Goal: Information Seeking & Learning: Check status

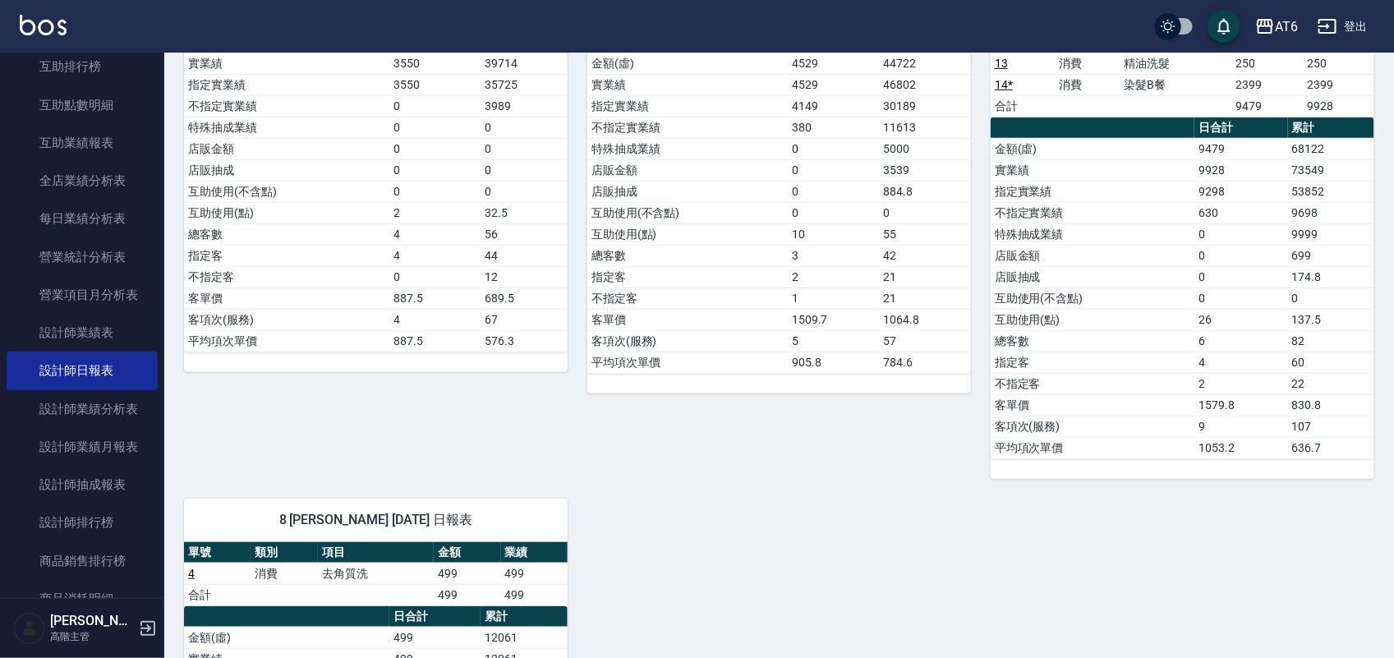
scroll to position [308, 0]
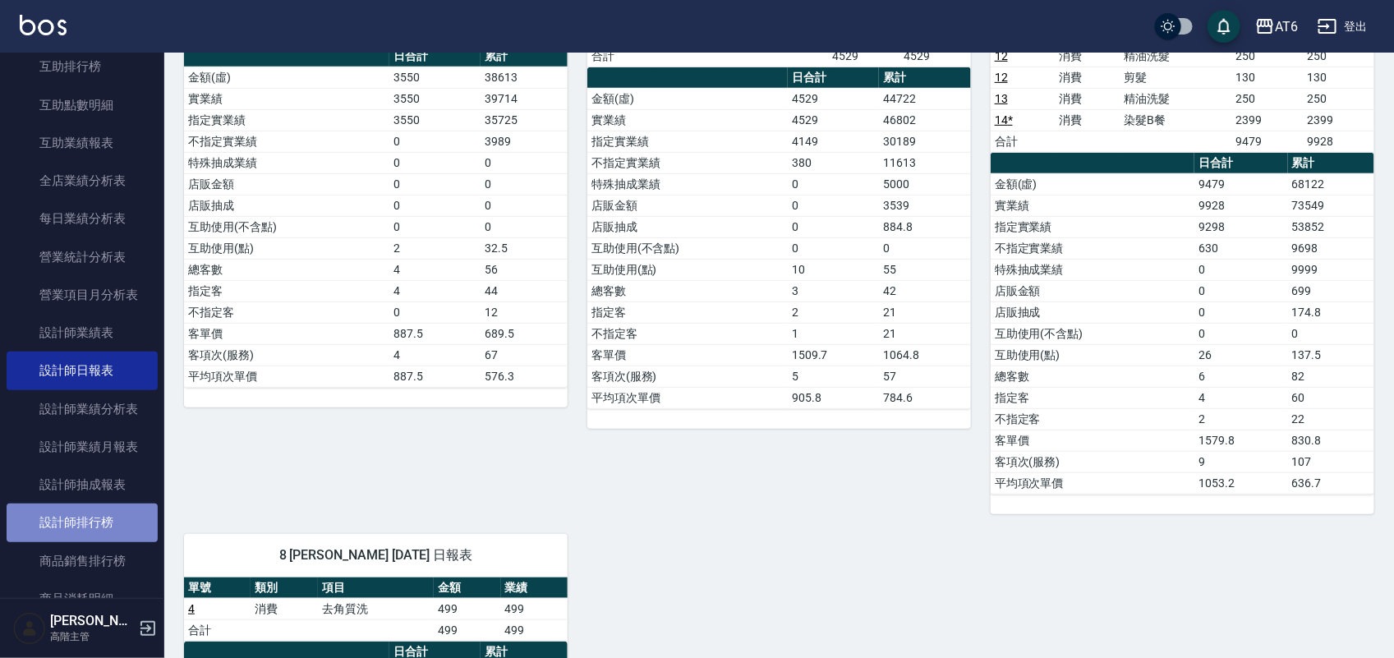
click at [92, 532] on link "設計師排行榜" at bounding box center [82, 523] width 151 height 38
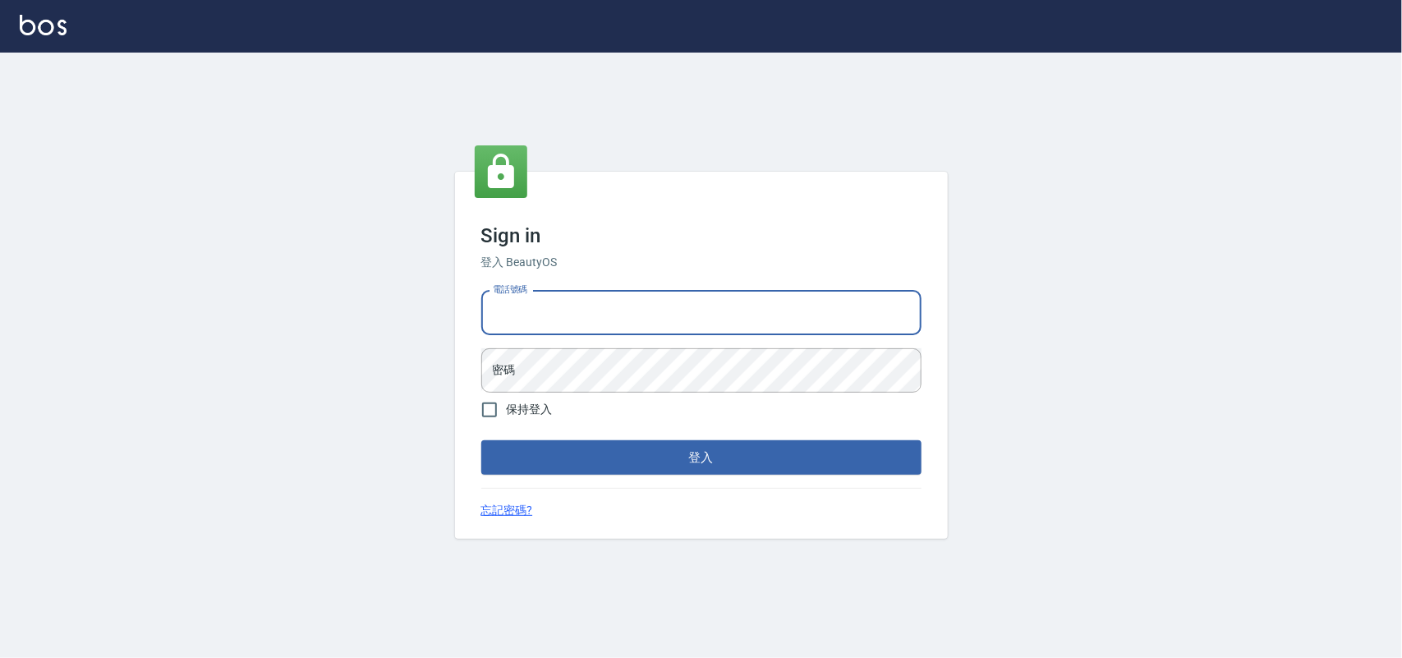
drag, startPoint x: 609, startPoint y: 305, endPoint x: 577, endPoint y: 407, distance: 106.8
click at [606, 305] on input "電話號碼" at bounding box center [701, 313] width 440 height 44
type input "0985335300"
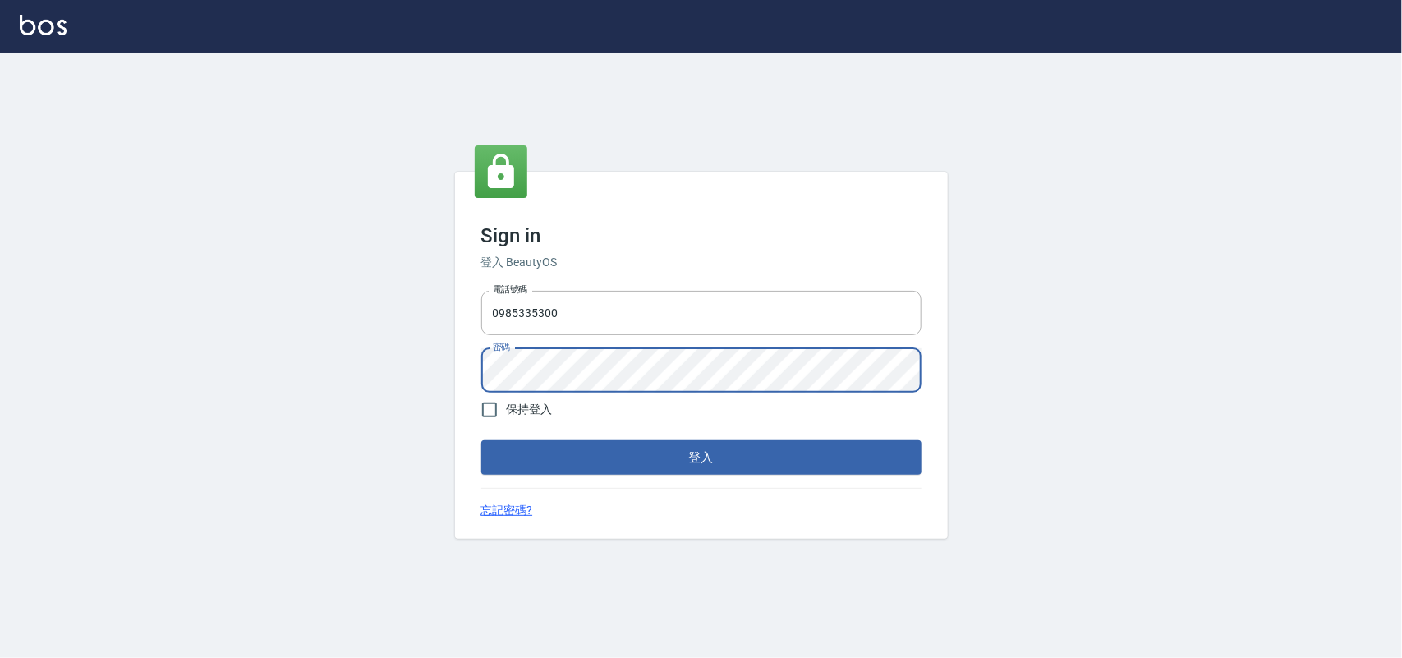
click at [481, 440] on button "登入" at bounding box center [701, 457] width 440 height 35
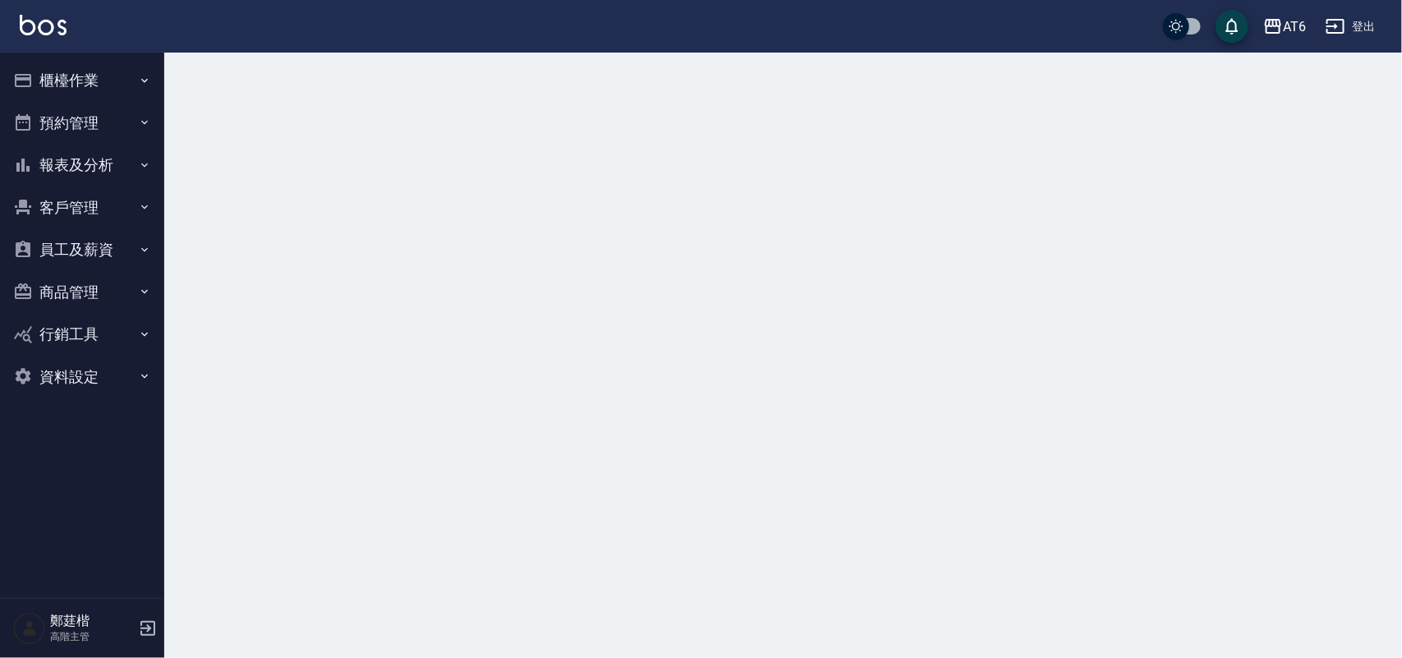
click at [140, 174] on button "報表及分析" at bounding box center [82, 165] width 151 height 43
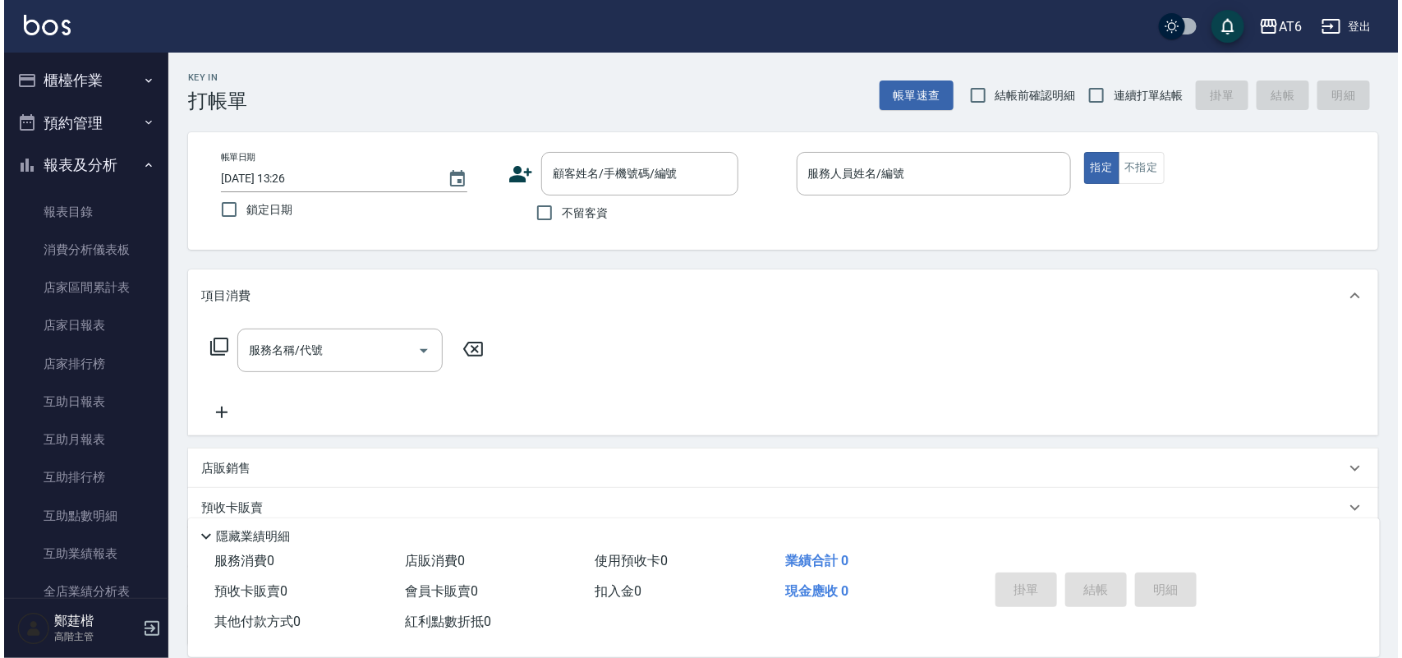
scroll to position [205, 0]
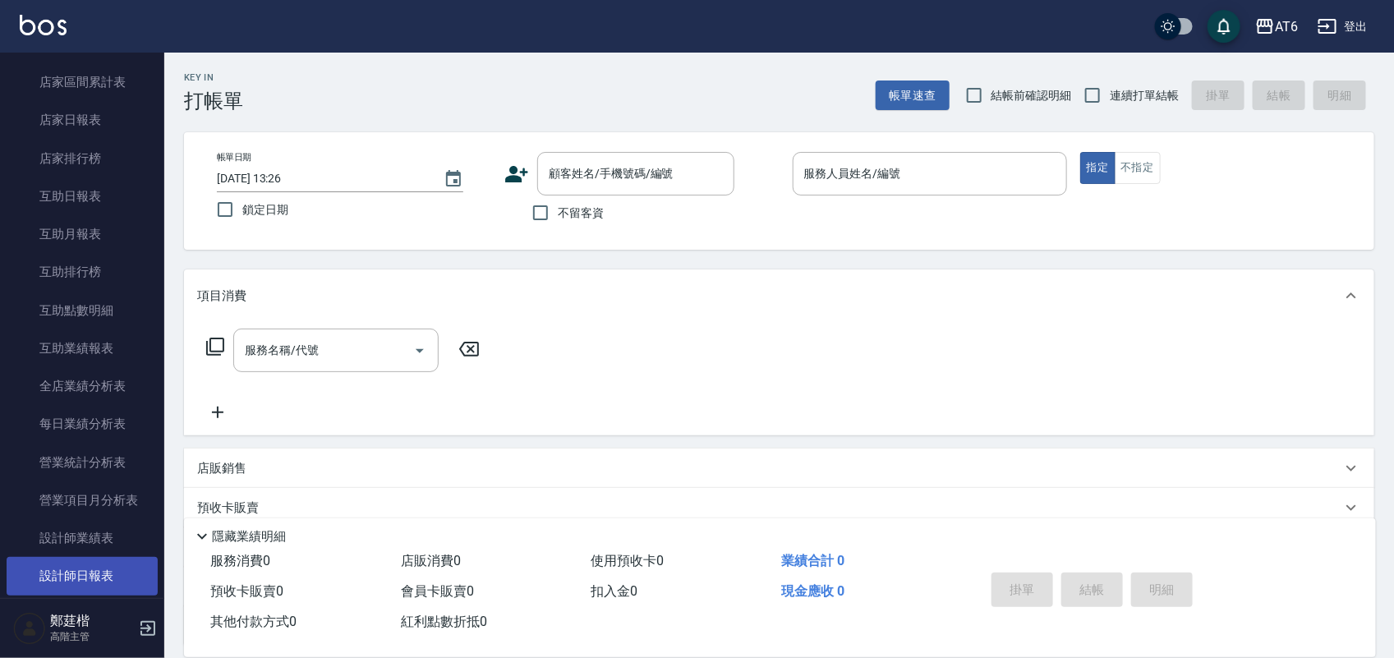
click at [92, 587] on link "設計師日報表" at bounding box center [82, 576] width 151 height 38
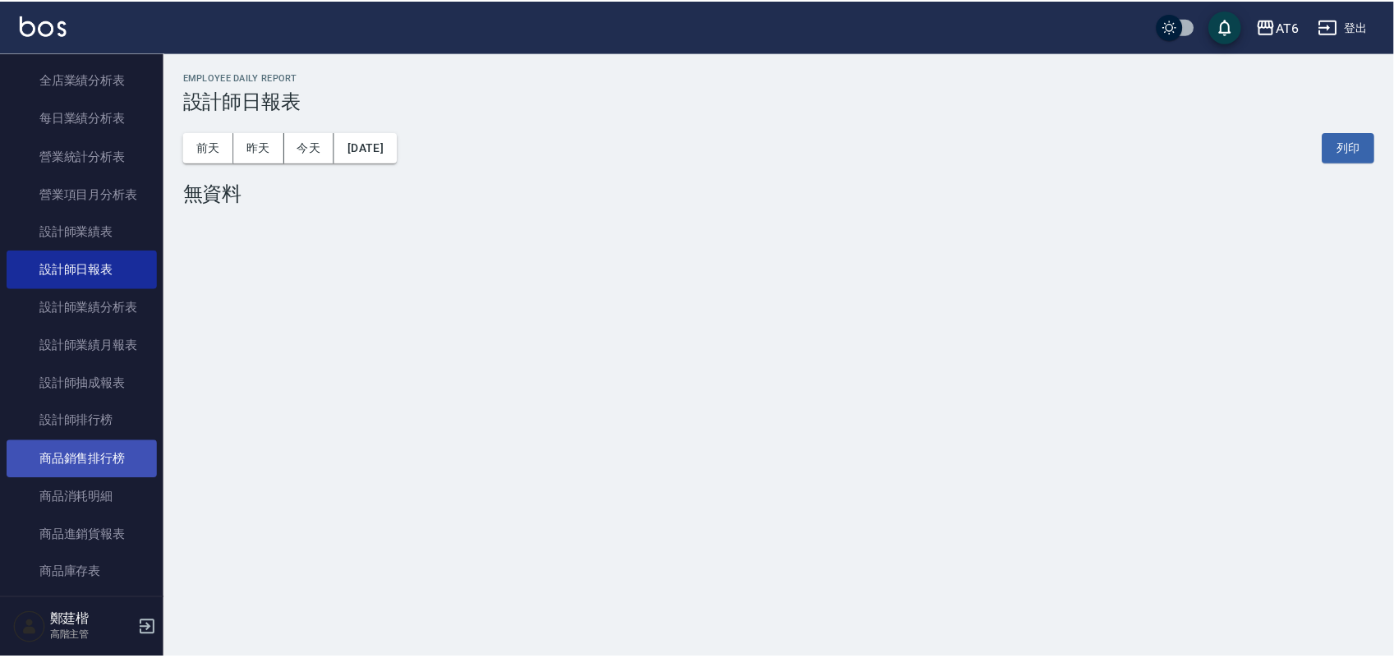
scroll to position [513, 0]
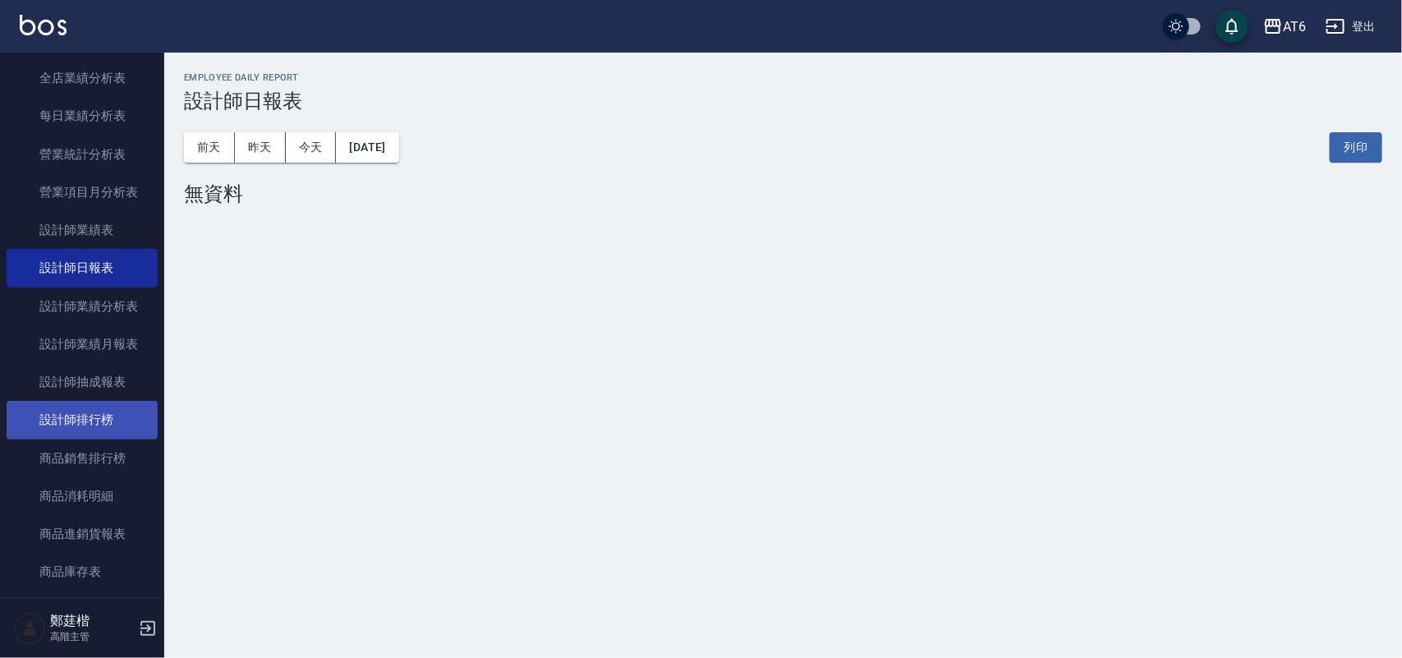
click at [67, 419] on link "設計師排行榜" at bounding box center [82, 420] width 151 height 38
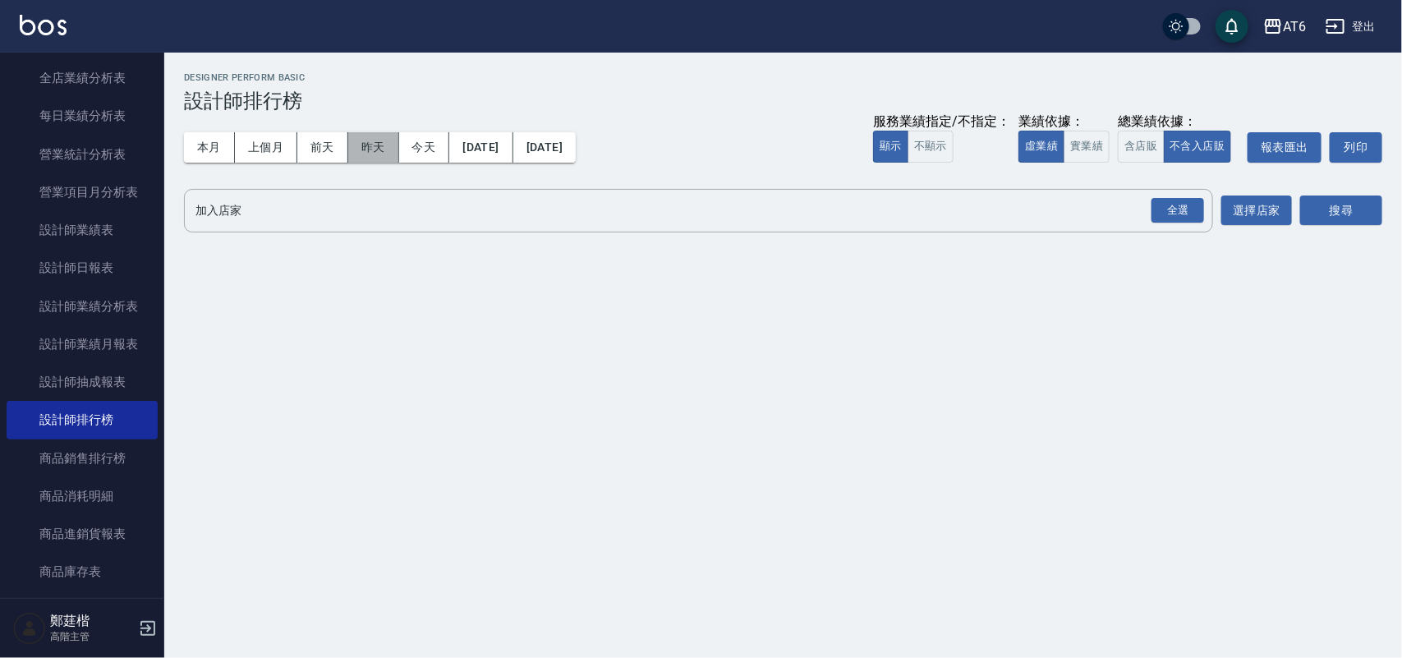
click at [374, 149] on button "昨天" at bounding box center [373, 147] width 51 height 30
click at [1173, 216] on div "全選" at bounding box center [1178, 210] width 53 height 25
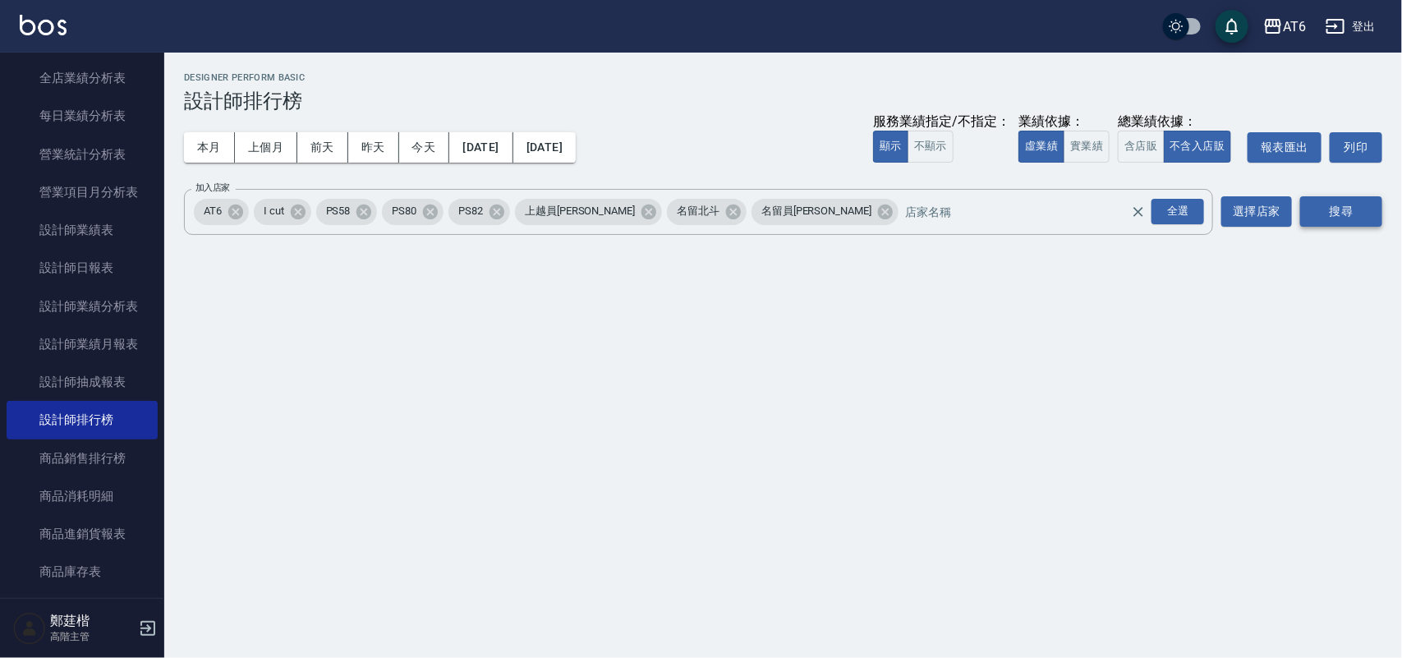
click at [1361, 202] on button "搜尋" at bounding box center [1342, 211] width 82 height 30
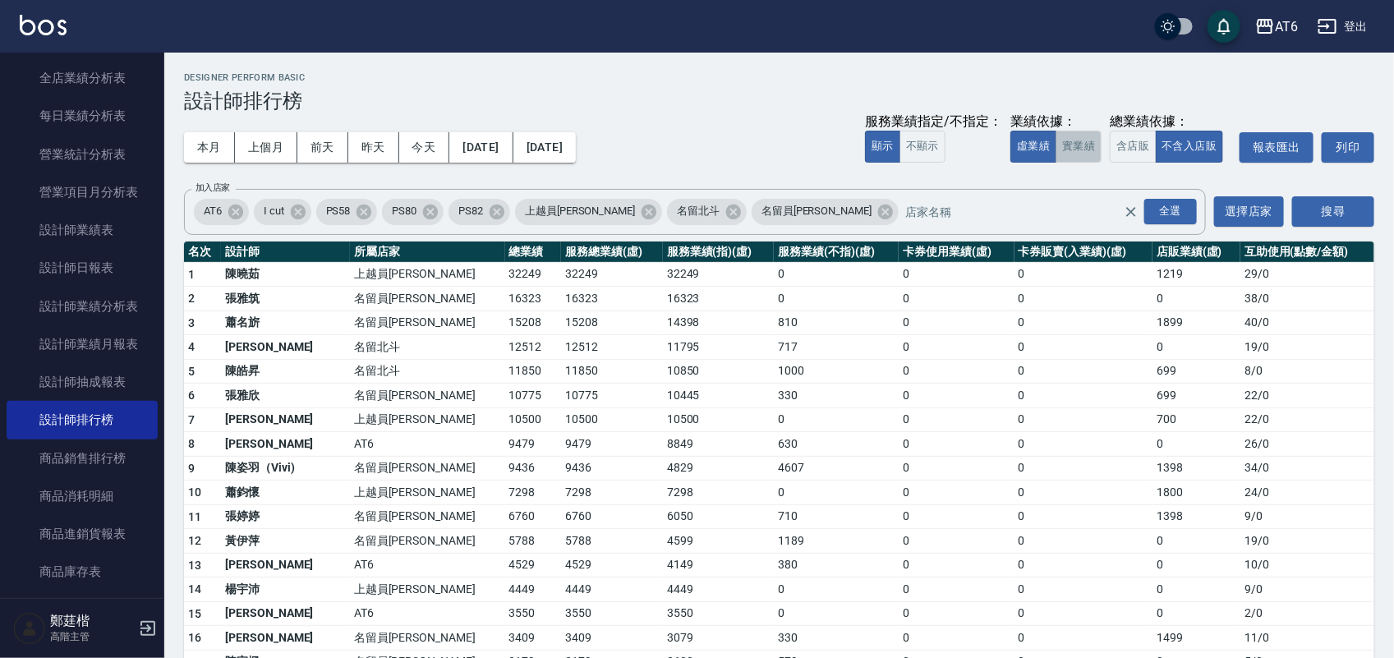
click at [1083, 153] on button "實業績" at bounding box center [1079, 147] width 46 height 32
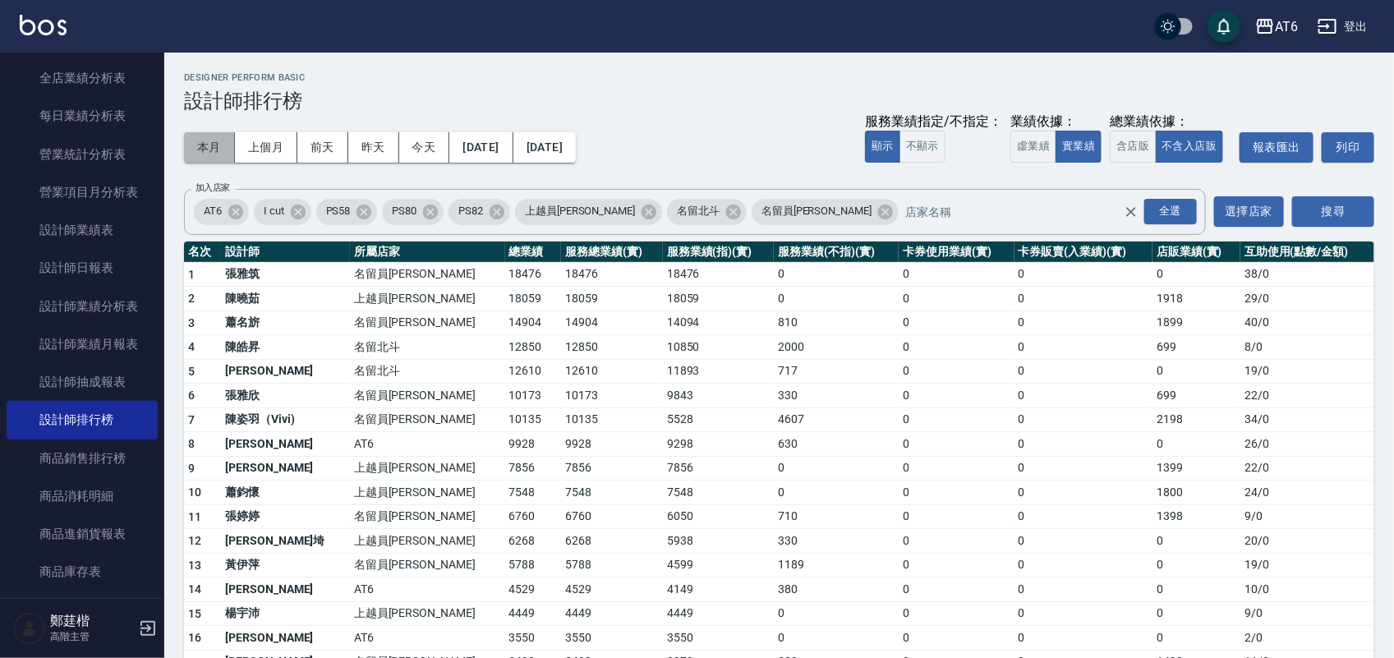
click at [214, 150] on button "本月" at bounding box center [209, 147] width 51 height 30
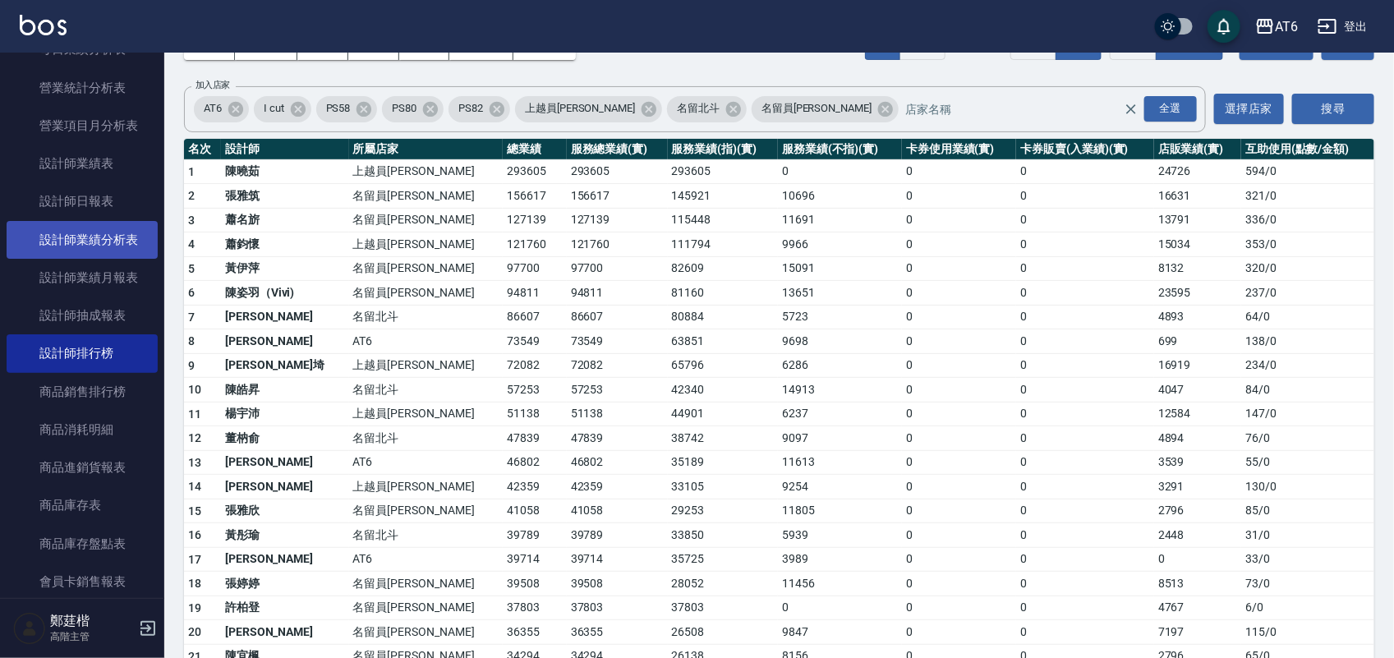
scroll to position [616, 0]
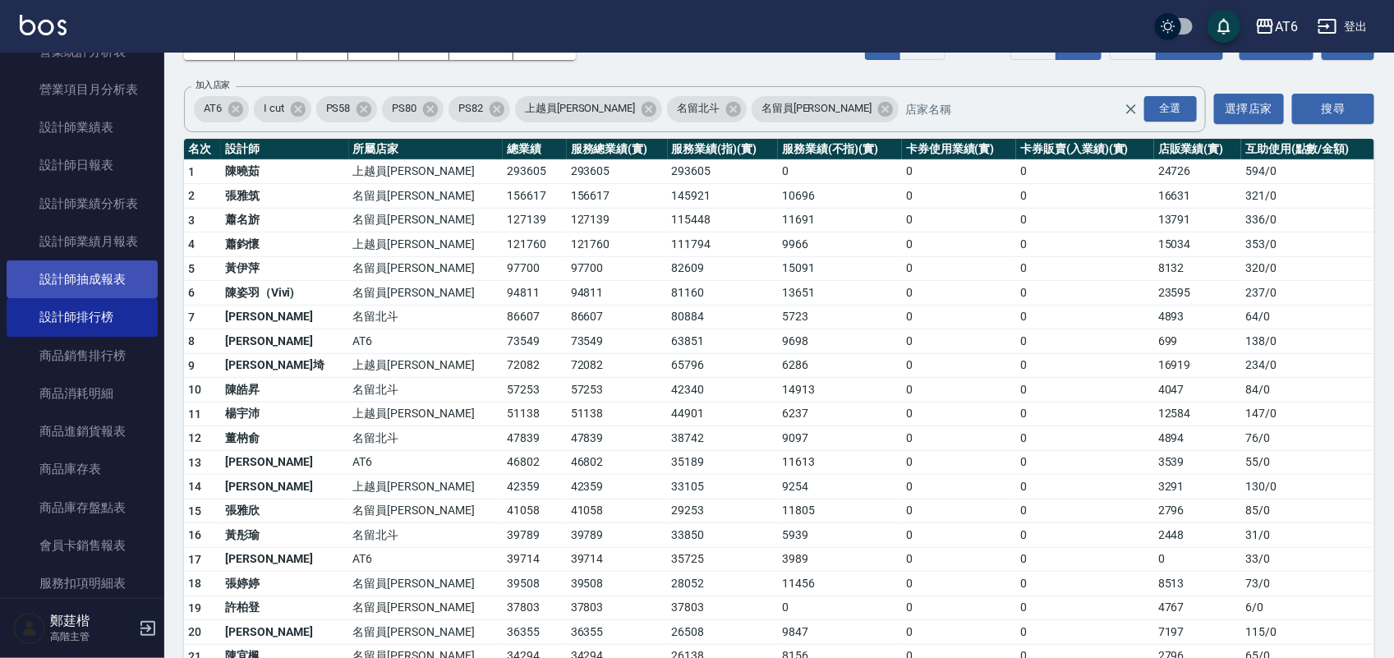
click at [117, 281] on link "設計師抽成報表" at bounding box center [82, 279] width 151 height 38
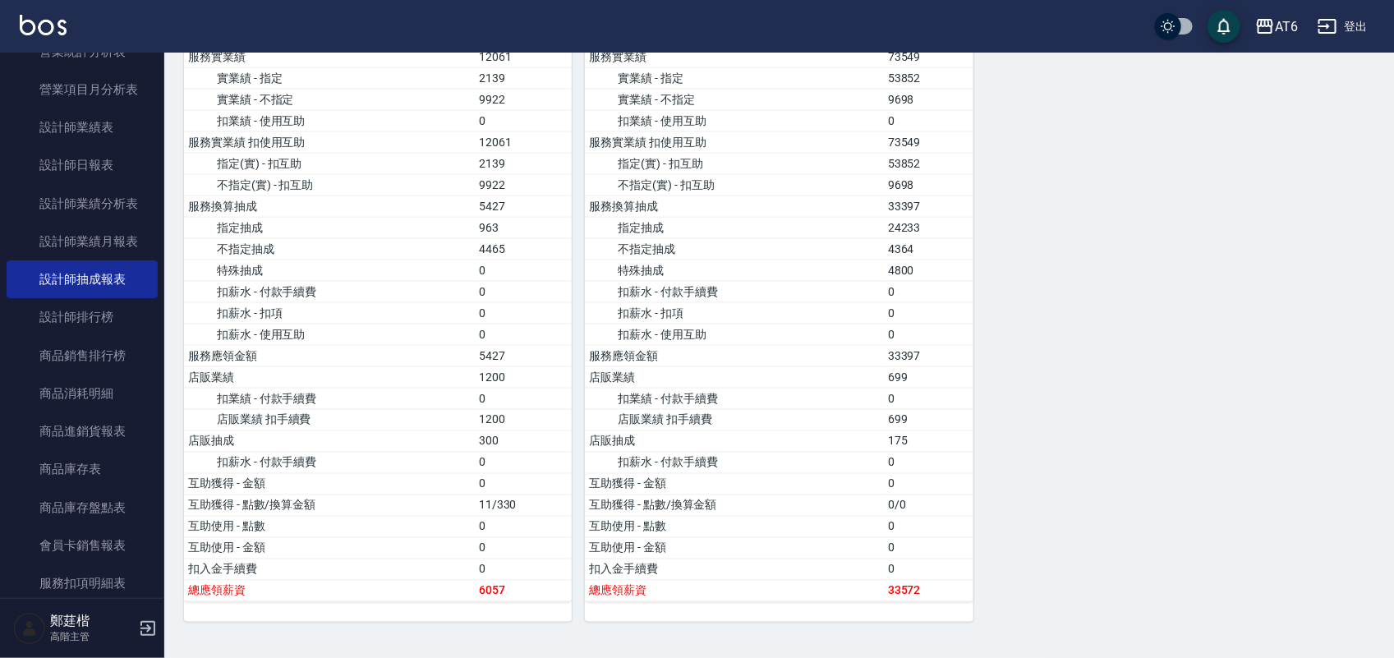
scroll to position [999, 0]
click at [43, 157] on link "設計師日報表" at bounding box center [82, 165] width 151 height 38
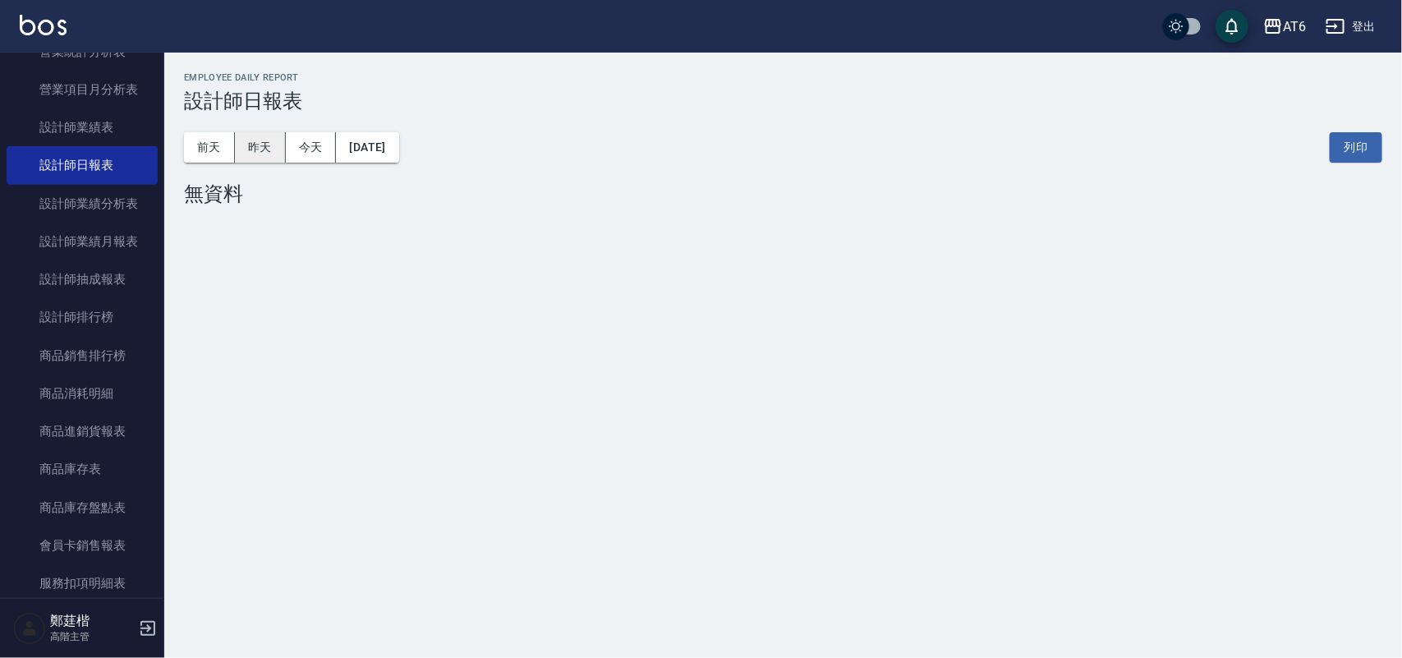
click at [253, 144] on button "昨天" at bounding box center [260, 147] width 51 height 30
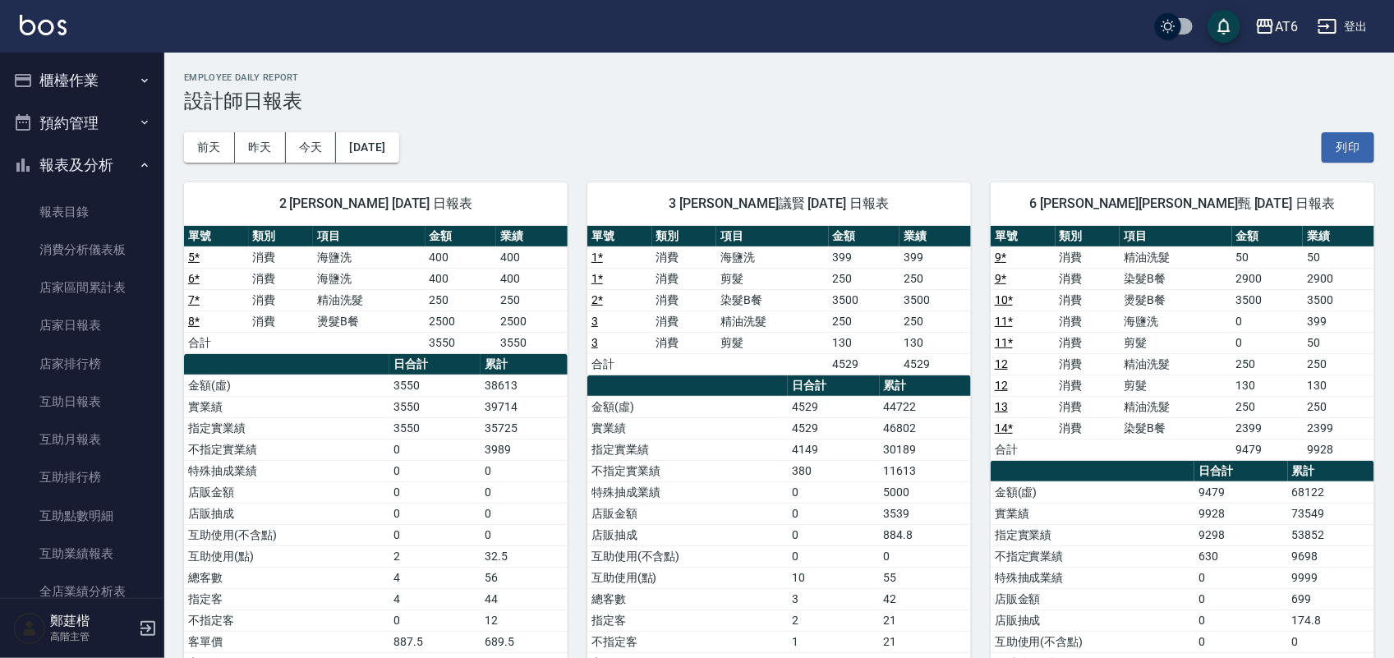
click at [1321, 12] on button "登出" at bounding box center [1342, 27] width 63 height 30
